Goal: Task Accomplishment & Management: Manage account settings

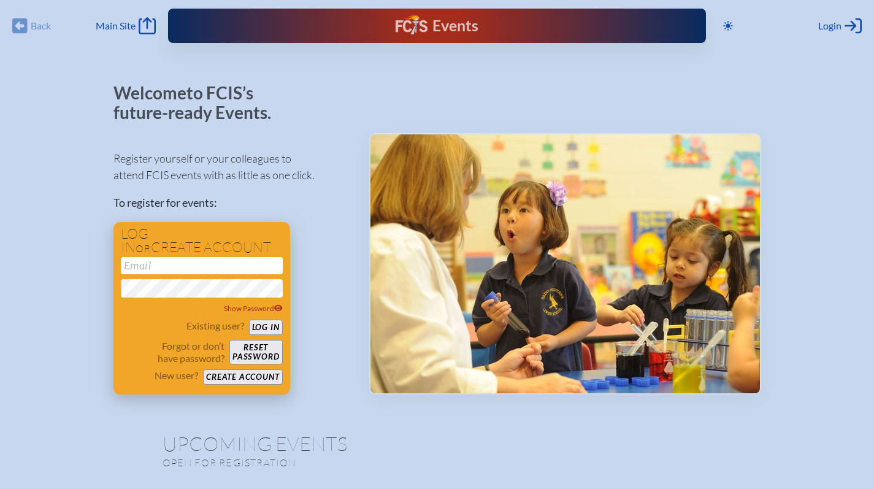
type input "[EMAIL_ADDRESS][DOMAIN_NAME]"
click at [264, 329] on button "Log in" at bounding box center [266, 327] width 34 height 15
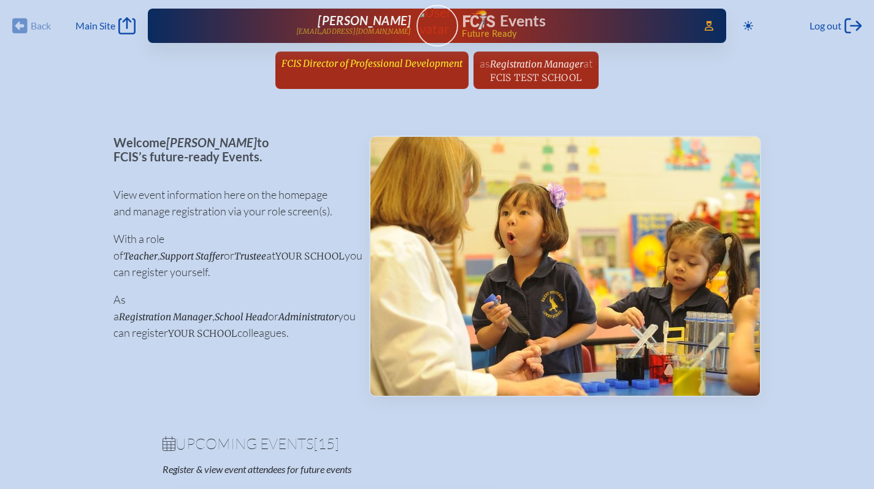
click at [380, 64] on span "FCIS Director of Professional Development" at bounding box center [372, 64] width 181 height 12
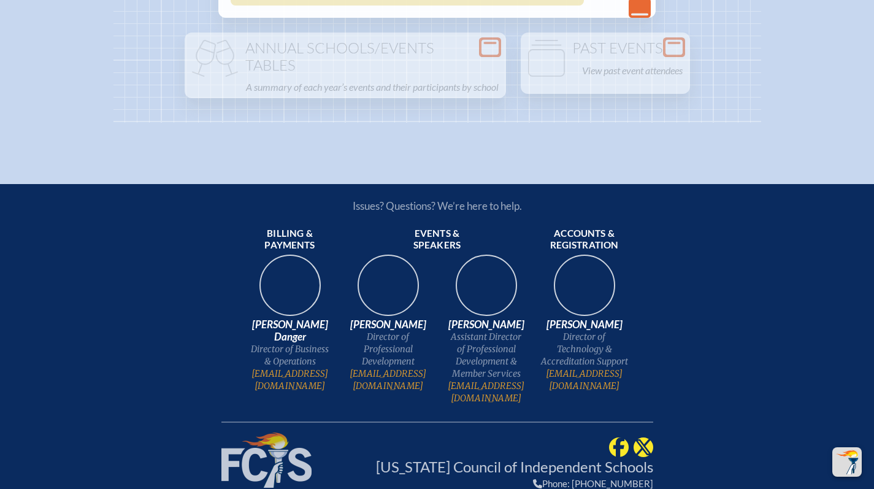
scroll to position [2764, 0]
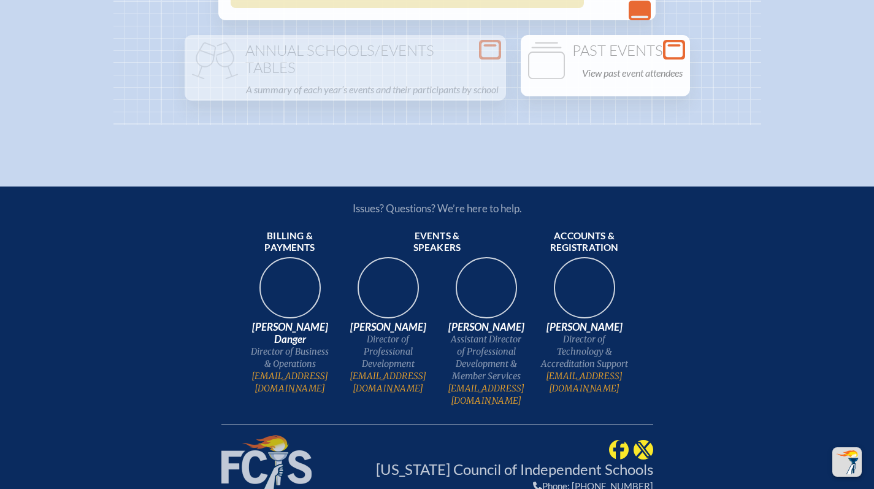
click at [579, 59] on h1 "Past Events" at bounding box center [605, 50] width 159 height 17
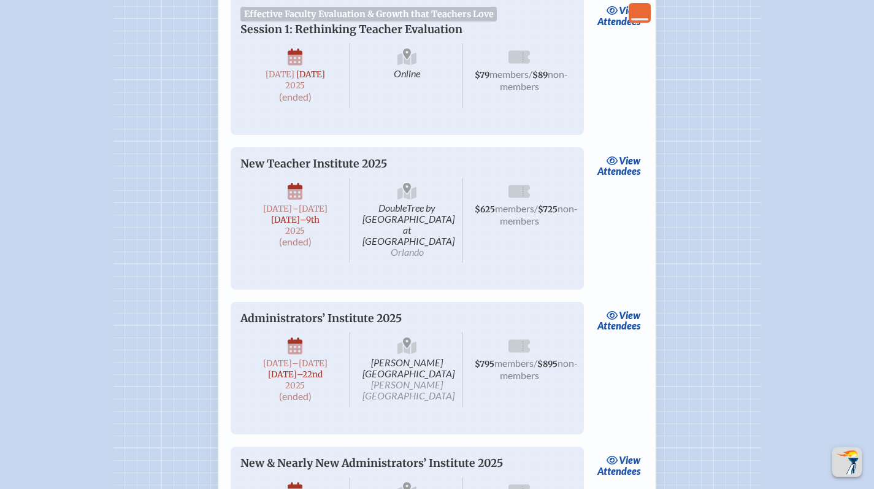
scroll to position [2969, 0]
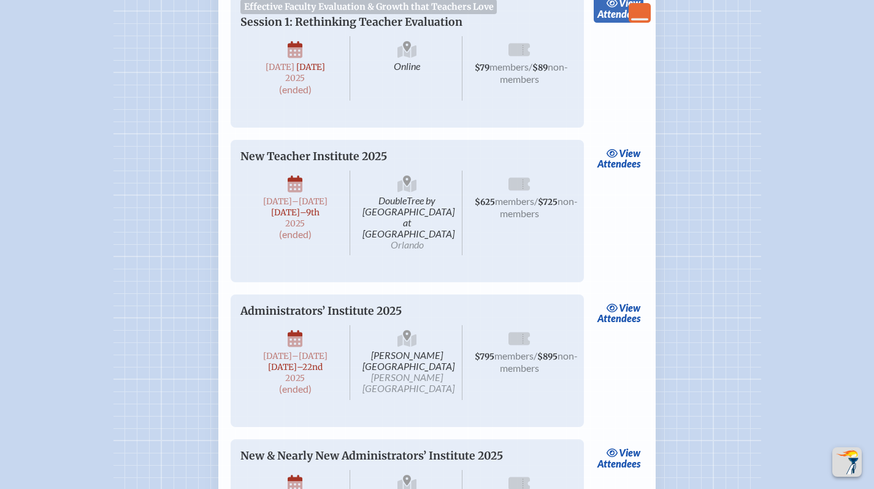
click at [619, 9] on span "view" at bounding box center [629, 3] width 21 height 12
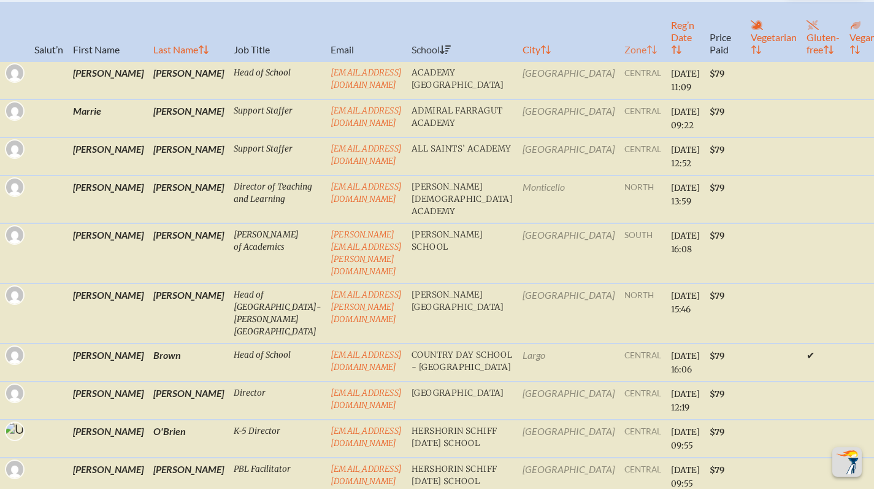
scroll to position [414, 0]
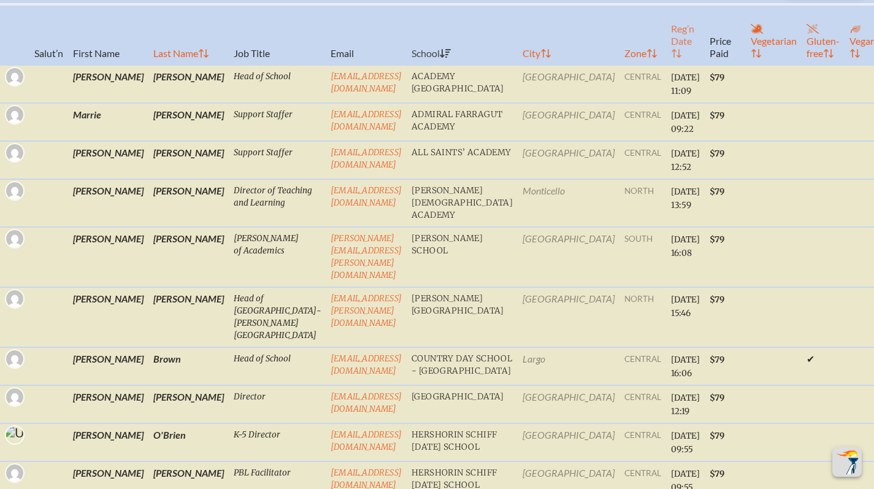
click at [666, 58] on th "Reg’n Date" at bounding box center [685, 34] width 39 height 61
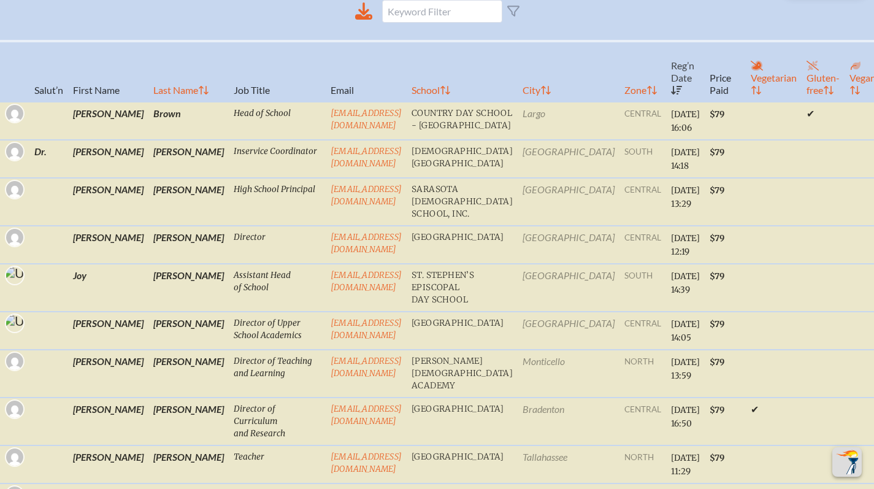
scroll to position [235, 0]
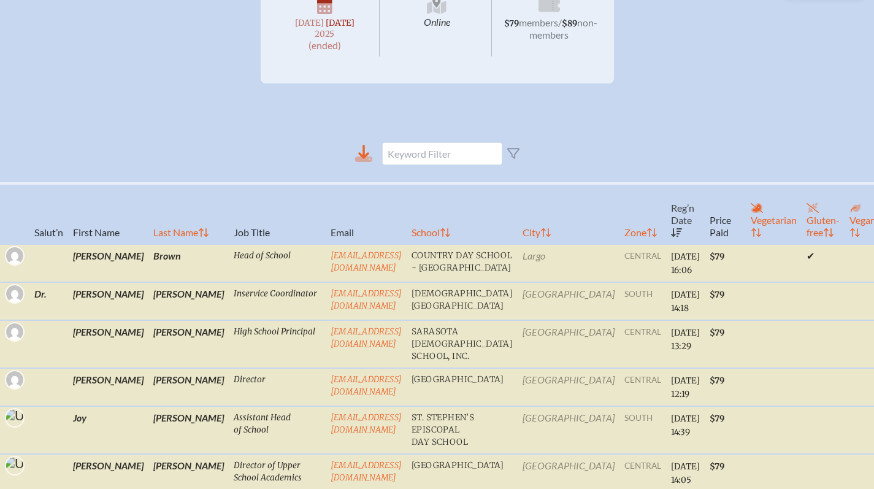
drag, startPoint x: 367, startPoint y: 152, endPoint x: 367, endPoint y: 163, distance: 11.0
click at [367, 162] on icon at bounding box center [363, 153] width 17 height 17
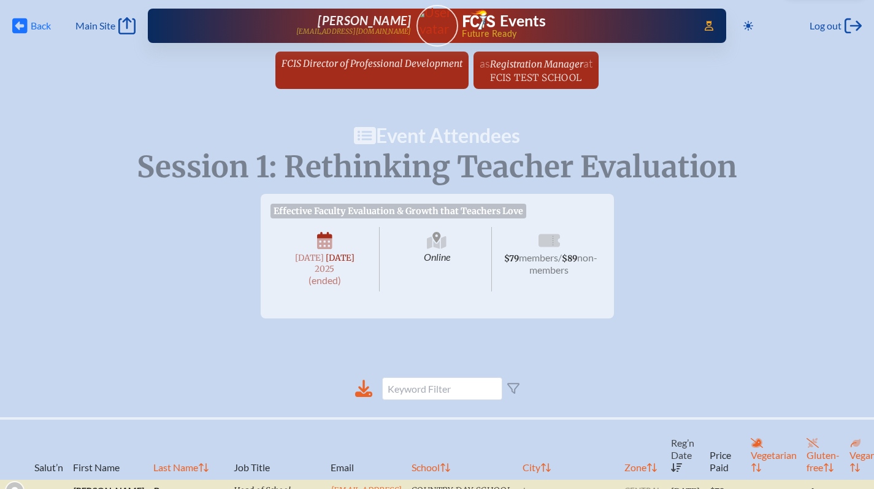
click at [39, 21] on span "Back" at bounding box center [41, 26] width 20 height 12
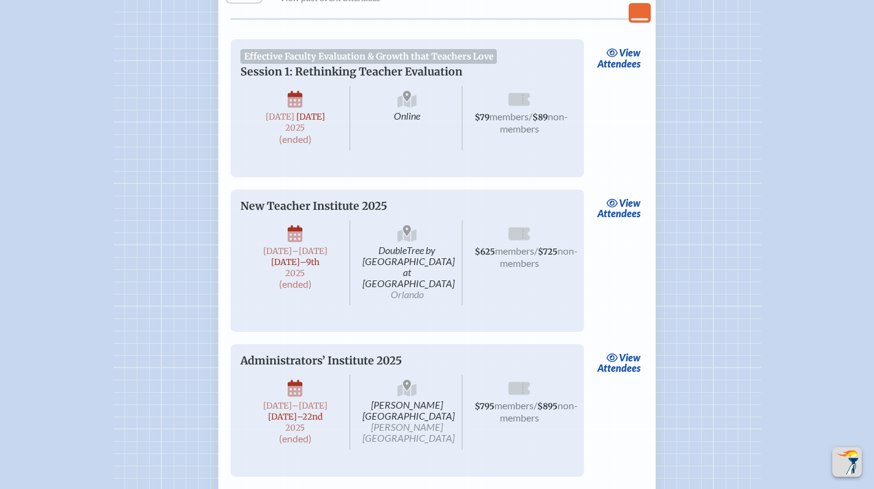
scroll to position [2919, 0]
click at [632, 72] on link "view Attendees" at bounding box center [619, 58] width 50 height 28
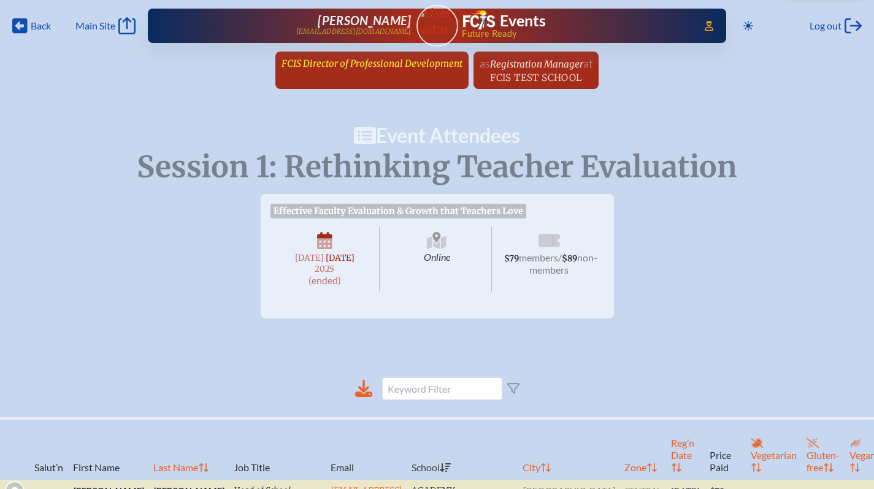
click at [393, 56] on span "FCIS Director of Professional Development" at bounding box center [372, 62] width 181 height 13
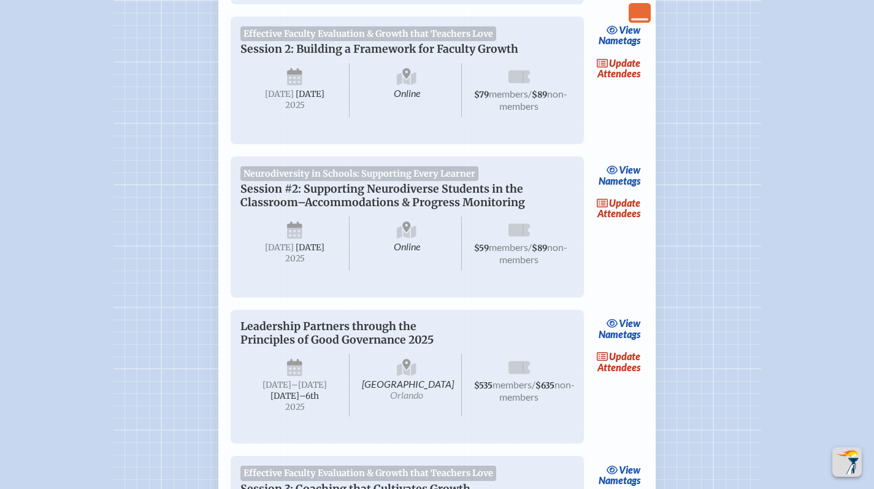
scroll to position [757, 0]
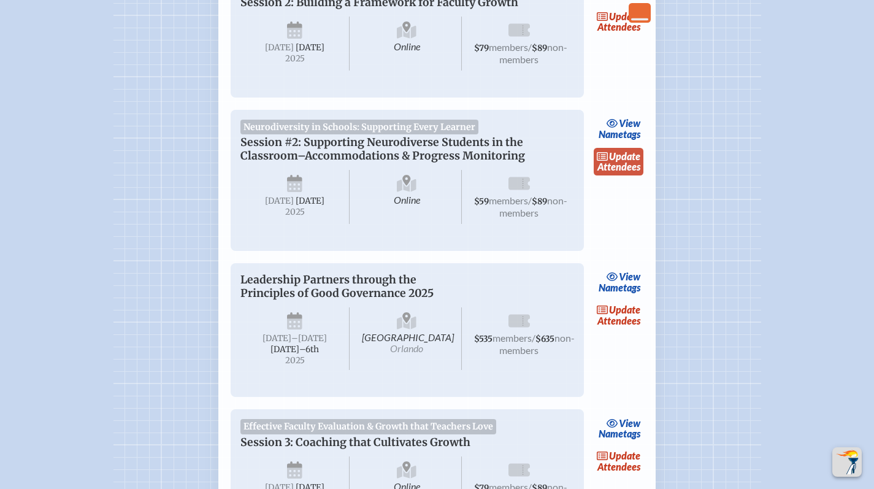
click at [633, 176] on link "update Attendees" at bounding box center [619, 162] width 50 height 28
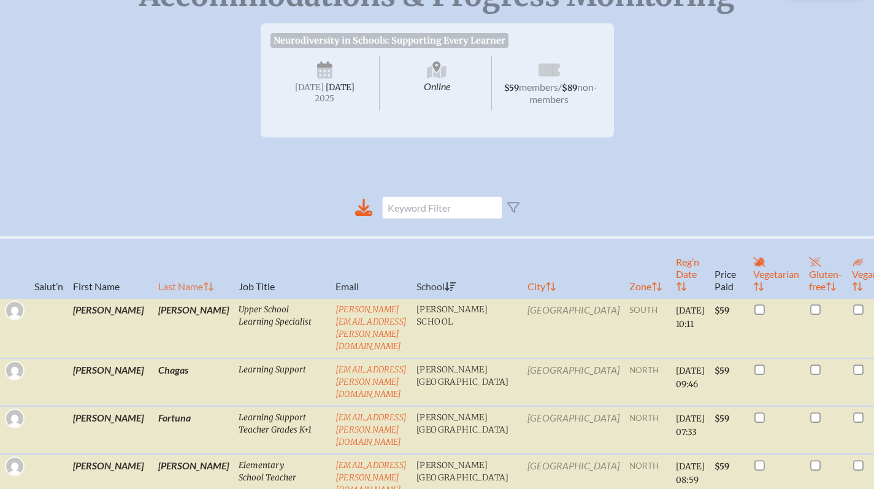
scroll to position [268, 0]
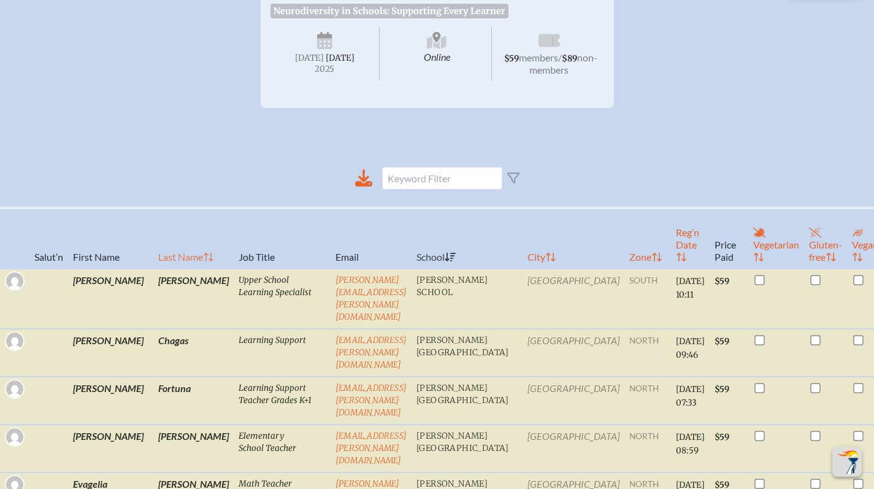
click at [153, 266] on th "Last Name" at bounding box center [193, 238] width 80 height 61
checkbox input "true"
checkbox input "false"
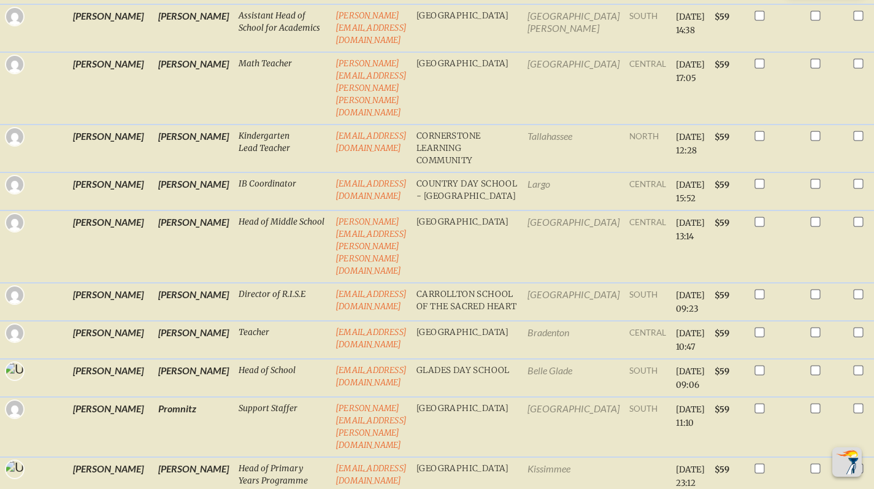
scroll to position [2499, 0]
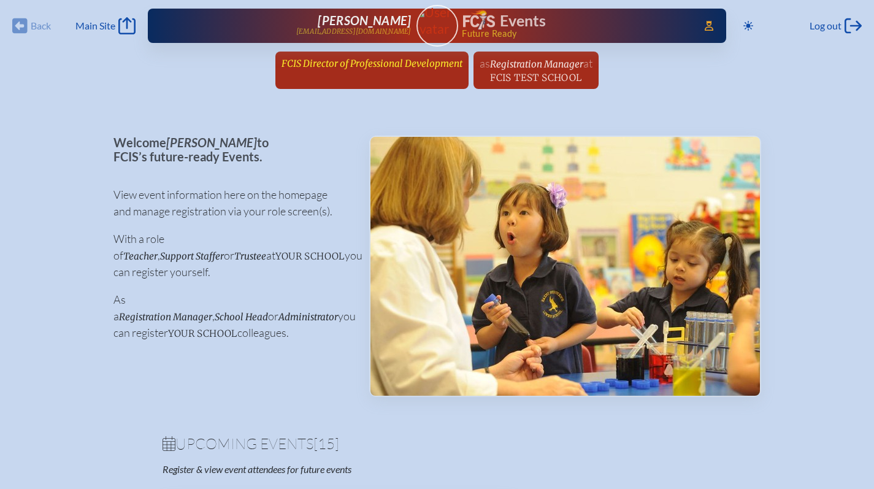
click at [362, 61] on span "FCIS Director of Professional Development" at bounding box center [372, 64] width 181 height 12
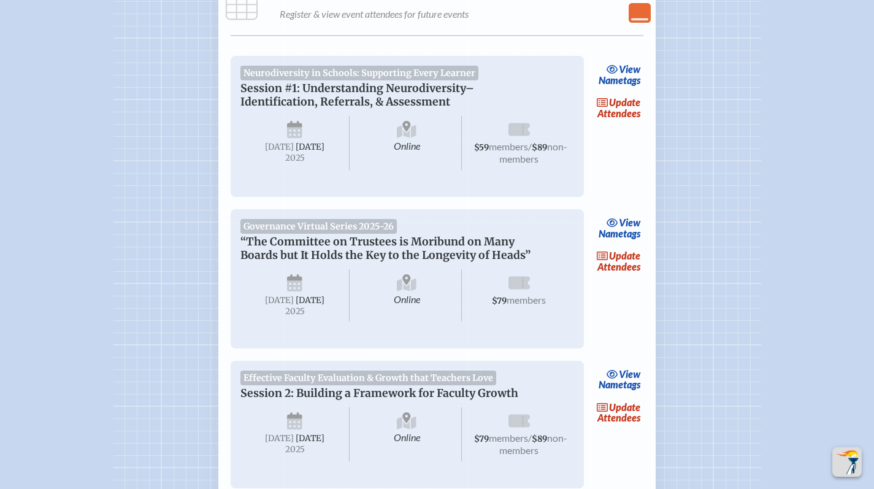
scroll to position [362, 0]
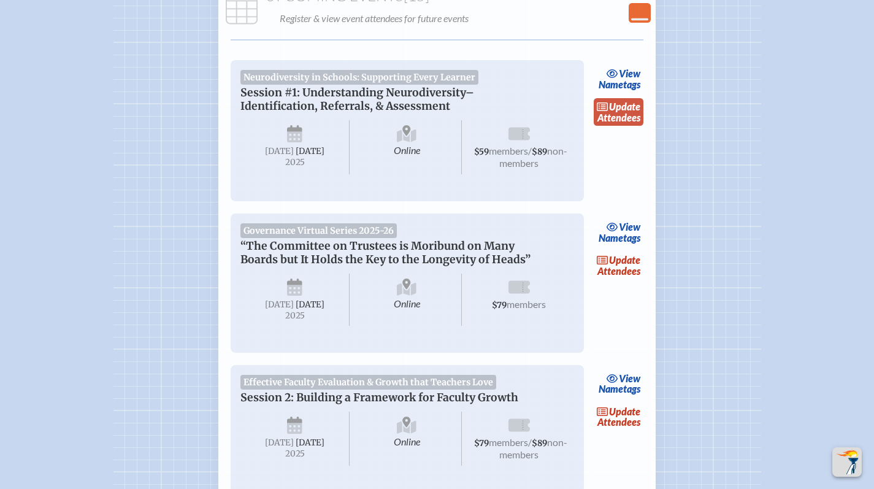
click at [634, 115] on link "update Attendees" at bounding box center [619, 112] width 50 height 28
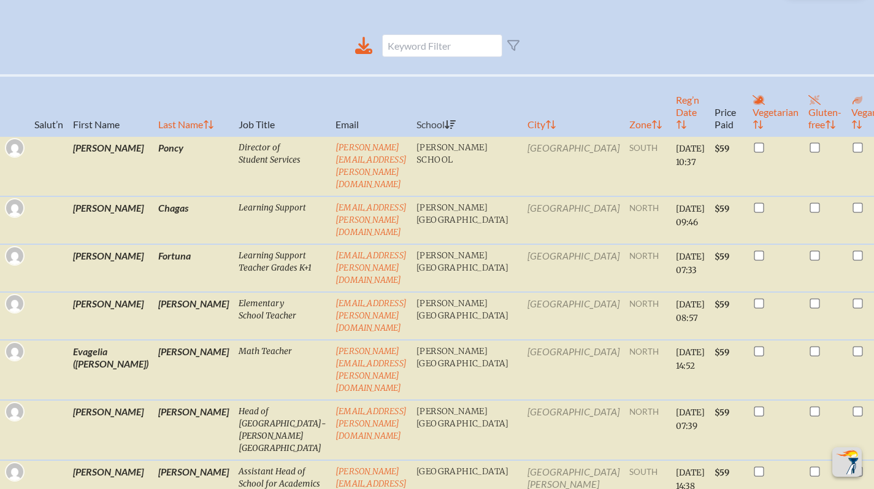
scroll to position [367, 0]
click at [157, 127] on th "Last Name" at bounding box center [193, 105] width 80 height 61
checkbox input "true"
checkbox input "false"
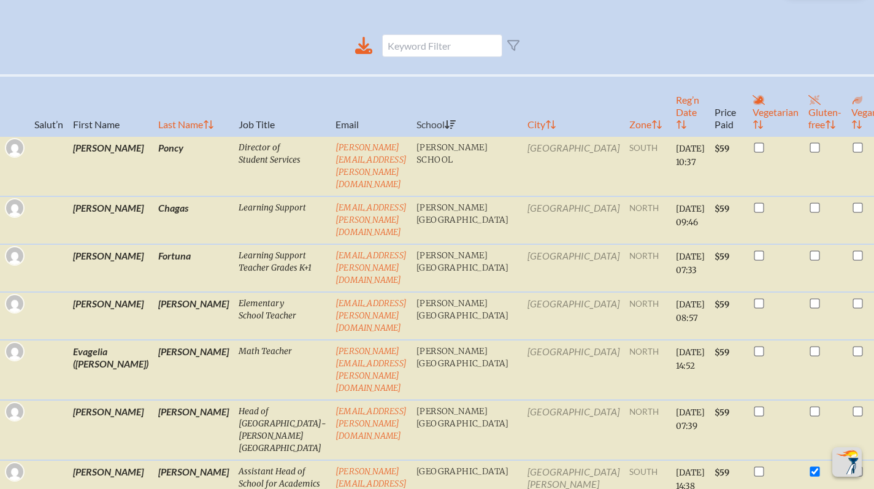
checkbox input "false"
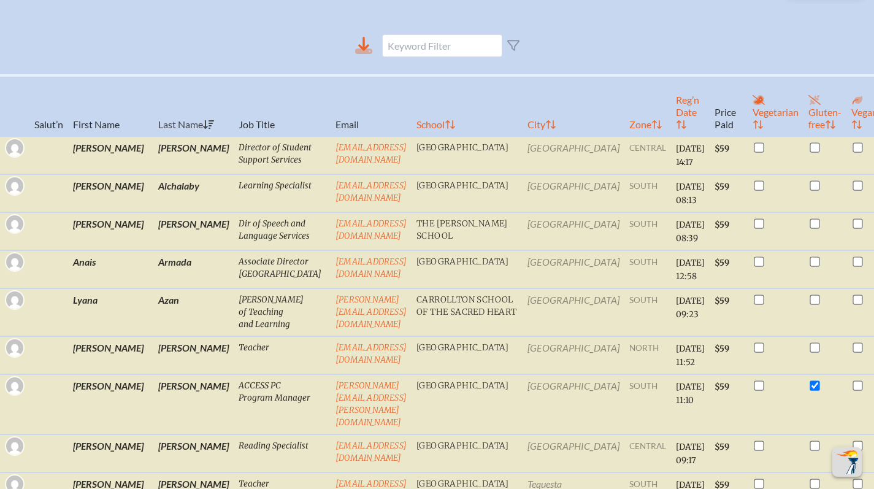
click at [364, 53] on icon at bounding box center [363, 45] width 17 height 17
